Goal: Find specific page/section: Find specific page/section

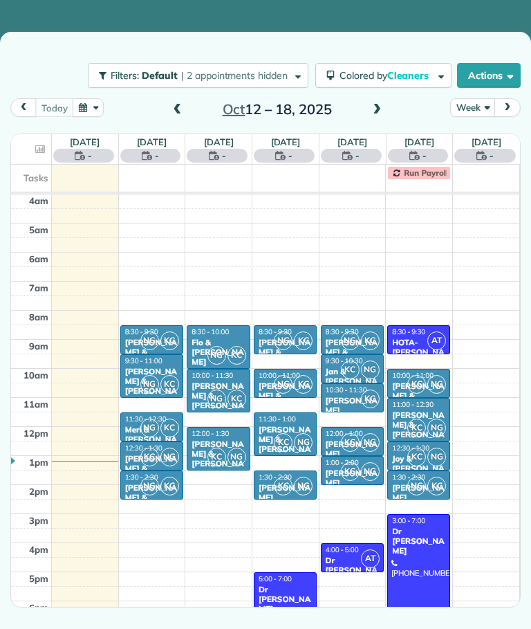
scroll to position [88, 0]
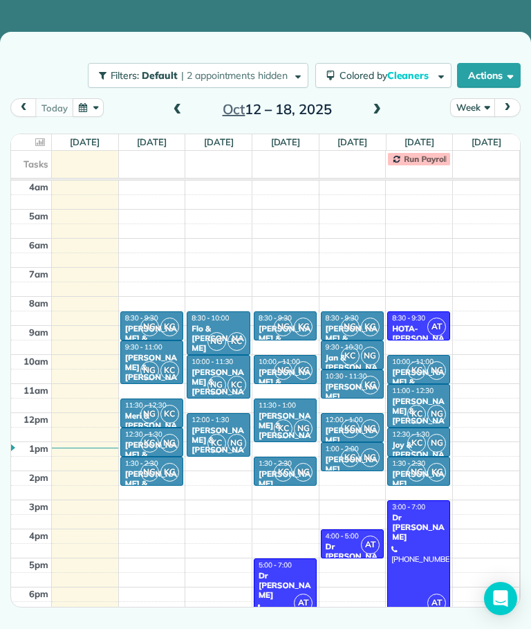
click at [481, 111] on button "Week" at bounding box center [472, 107] width 45 height 19
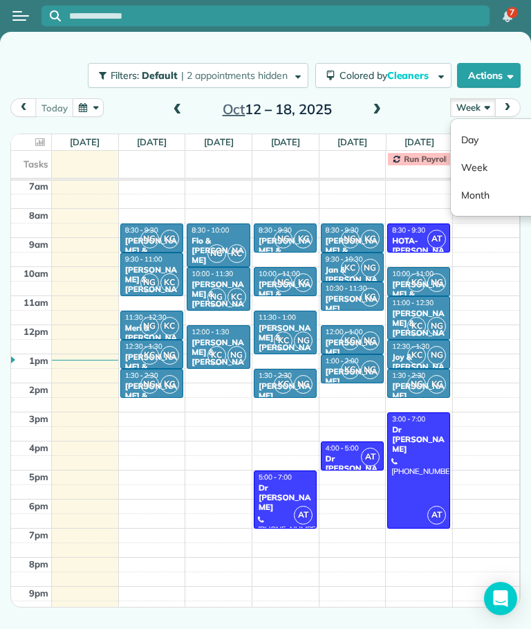
click at [500, 133] on link "Day" at bounding box center [505, 140] width 109 height 28
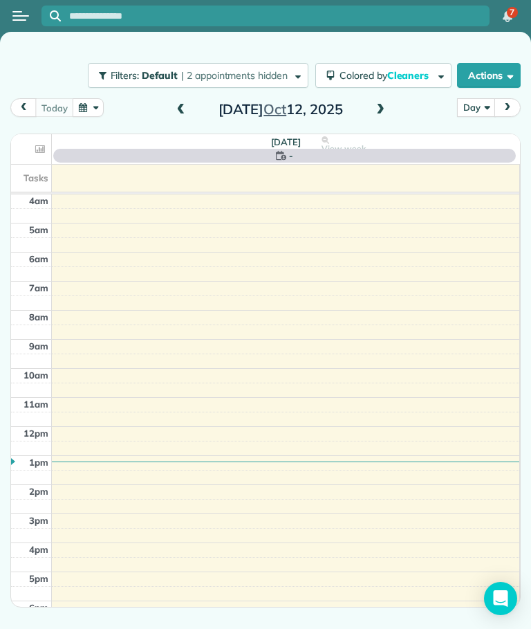
scroll to position [88, 0]
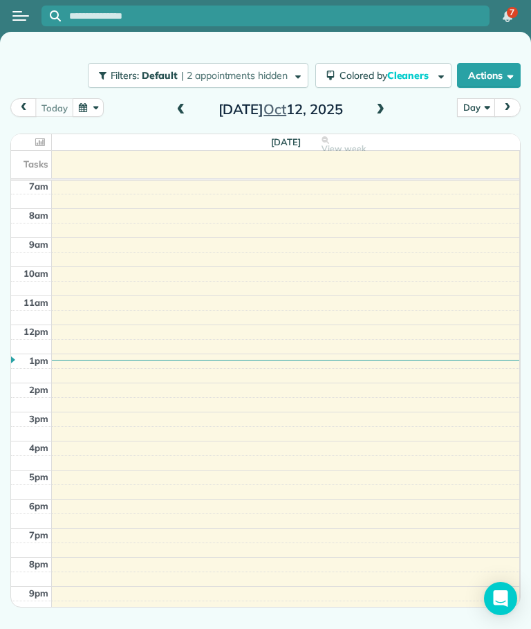
click at [381, 109] on span at bounding box center [380, 110] width 15 height 12
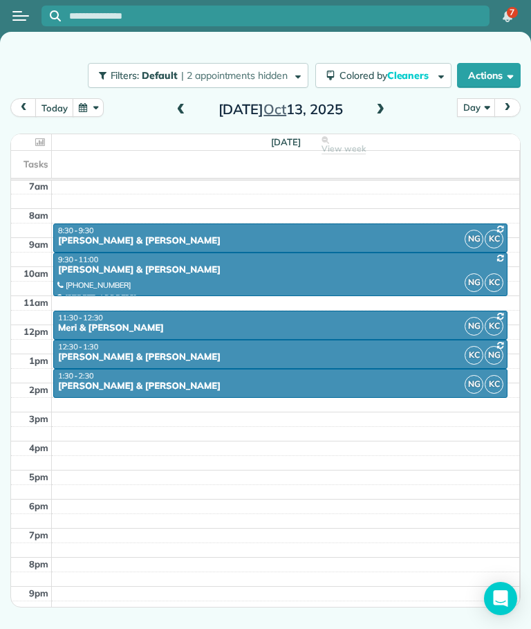
click at [19, 17] on button "Open menu" at bounding box center [20, 15] width 17 height 15
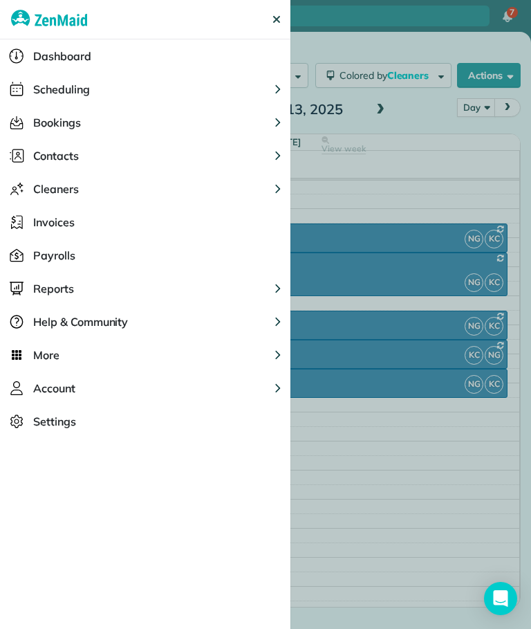
click at [413, 44] on div at bounding box center [265, 314] width 531 height 629
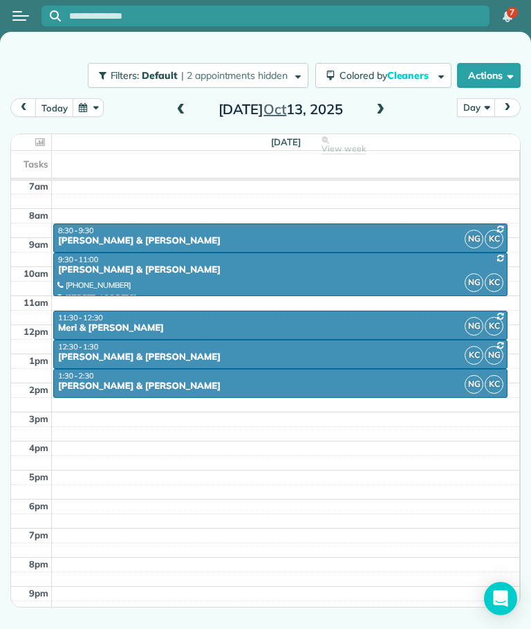
click at [381, 113] on span at bounding box center [380, 110] width 15 height 12
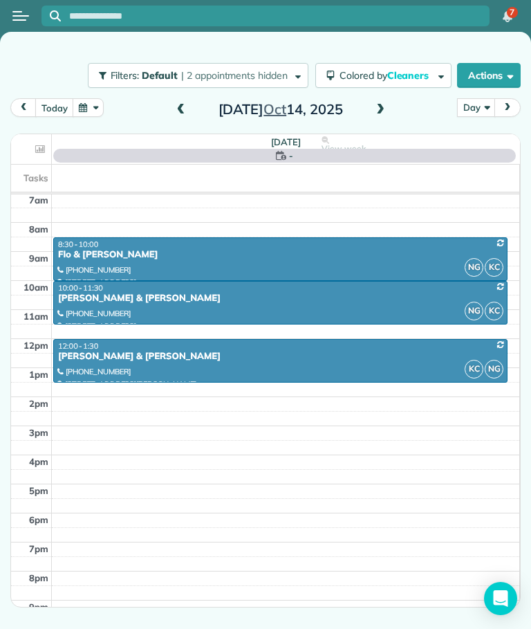
click at [476, 106] on button "Day" at bounding box center [476, 107] width 38 height 19
click at [495, 169] on link "Week" at bounding box center [512, 168] width 109 height 28
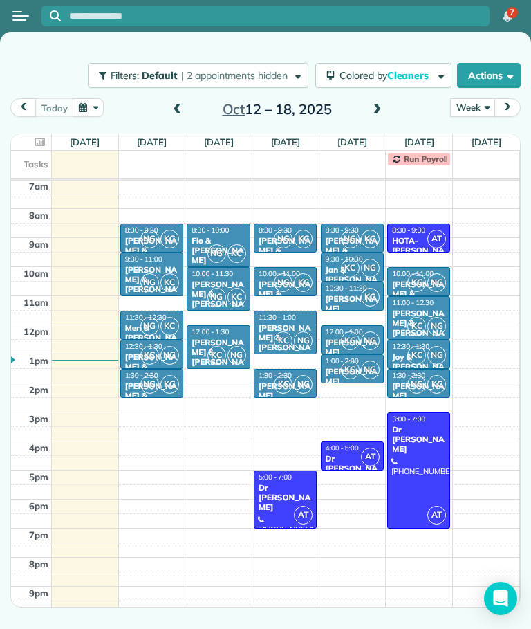
click at [382, 104] on span at bounding box center [376, 110] width 15 height 12
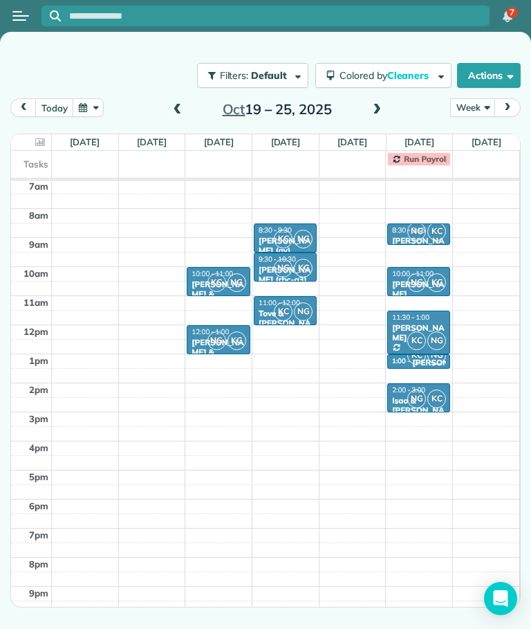
click at [372, 110] on span at bounding box center [376, 110] width 15 height 12
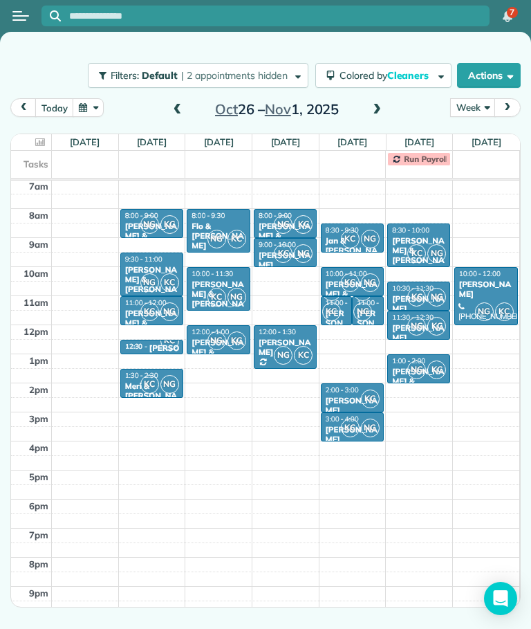
click at [374, 104] on span at bounding box center [376, 110] width 15 height 12
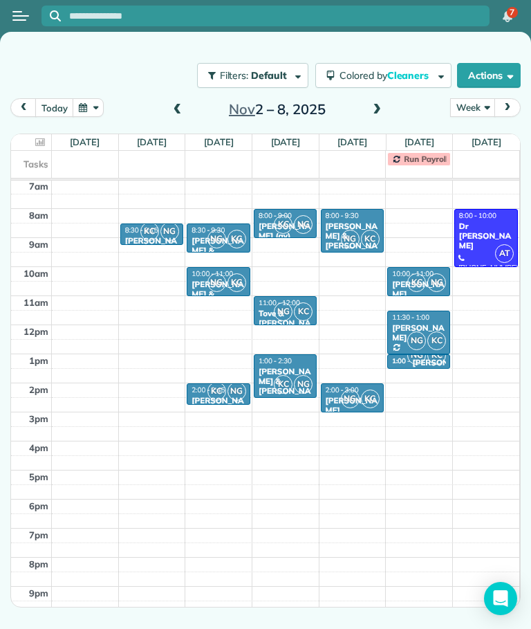
click at [374, 102] on span at bounding box center [376, 110] width 15 height 21
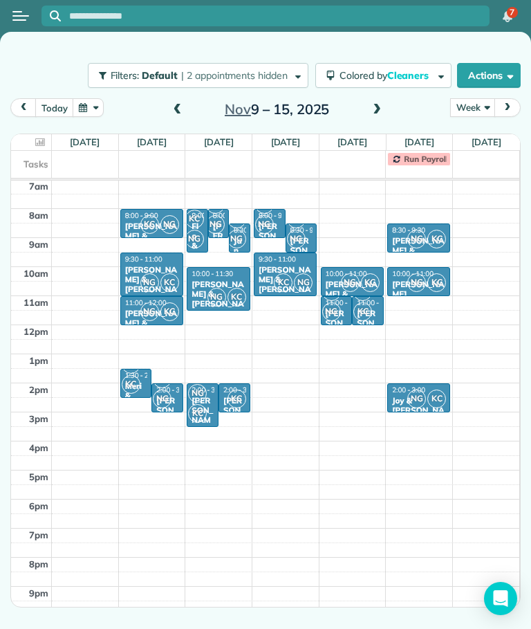
click at [174, 107] on span at bounding box center [177, 110] width 15 height 12
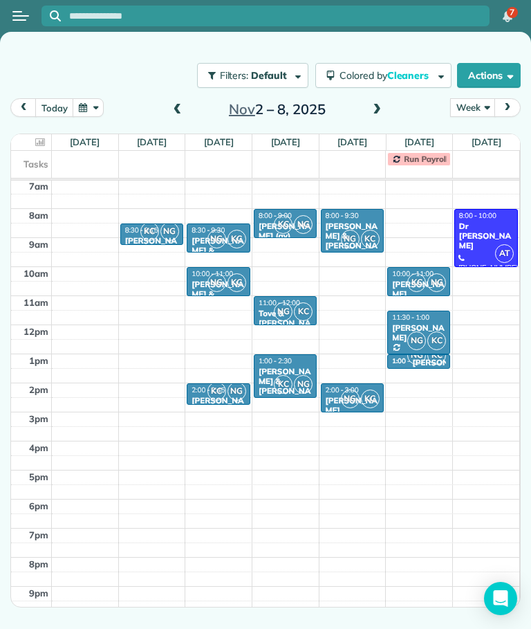
click at [172, 109] on span at bounding box center [177, 110] width 15 height 12
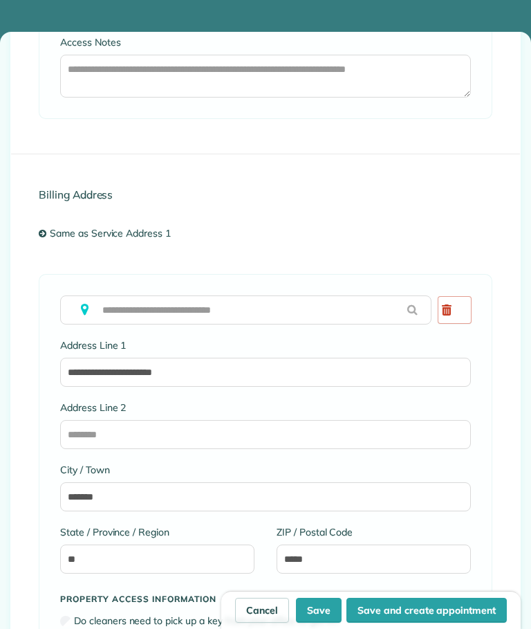
scroll to position [1511, 0]
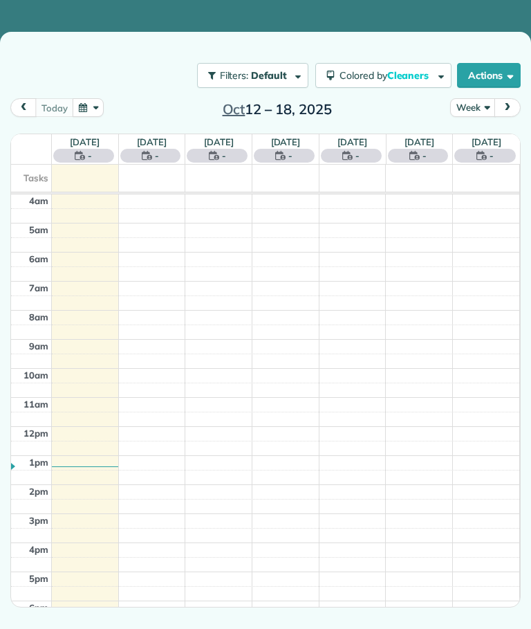
scroll to position [88, 0]
